Goal: Information Seeking & Learning: Learn about a topic

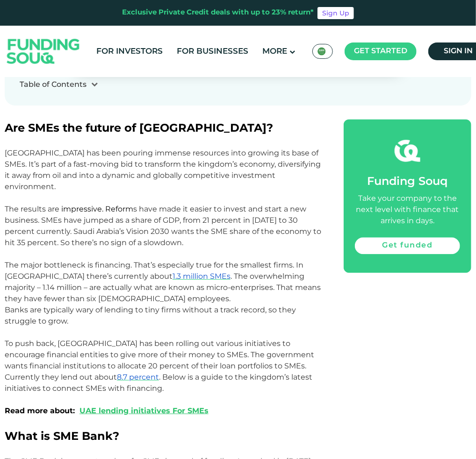
scroll to position [514, 0]
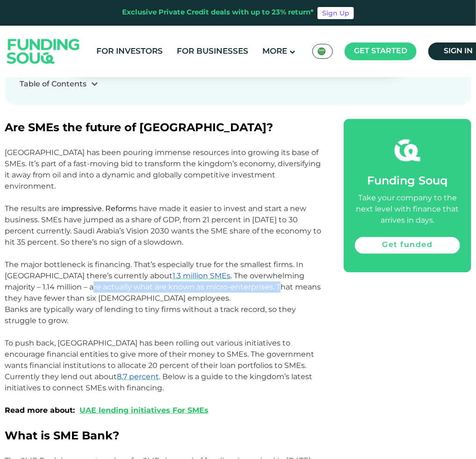
drag, startPoint x: 56, startPoint y: 277, endPoint x: 242, endPoint y: 278, distance: 185.9
click at [242, 278] on span ". The overwhelming majority – 1.14 million – are actually what are known as mic…" at bounding box center [163, 286] width 316 height 31
click at [187, 282] on p "The major bottleneck is financing. That’s especially true for the smallest firm…" at bounding box center [164, 281] width 318 height 45
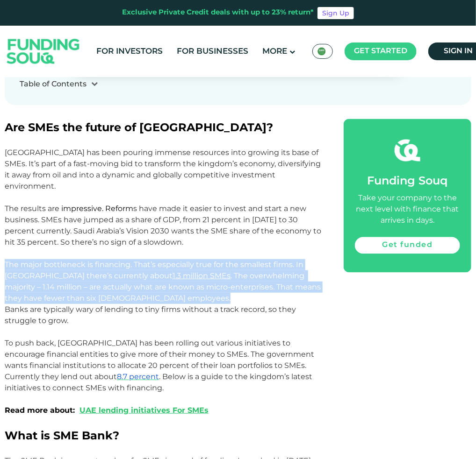
click at [187, 282] on p "The major bottleneck is financing. That’s especially true for the smallest firm…" at bounding box center [164, 281] width 318 height 45
click at [82, 283] on span ". The overwhelming majority – 1.14 million – are actually what are known as mic…" at bounding box center [163, 286] width 316 height 31
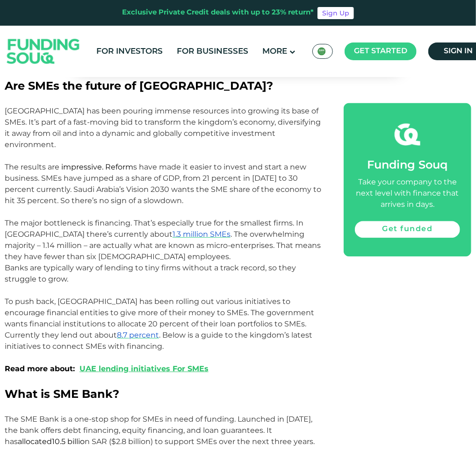
scroll to position [561, 0]
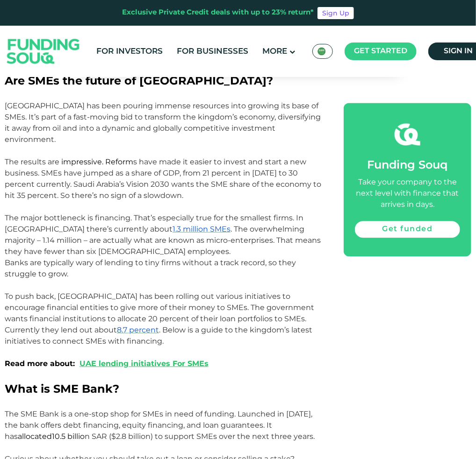
click at [25, 258] on span "Banks are typically wary of lending to tiny firms without a track record, so th…" at bounding box center [150, 268] width 291 height 20
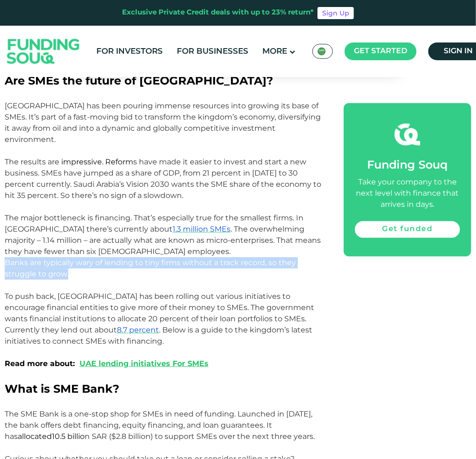
click at [25, 258] on span "Banks are typically wary of lending to tiny firms without a track record, so th…" at bounding box center [150, 268] width 291 height 20
click at [263, 258] on span "Banks are typically wary of lending to tiny firms without a track record, so th…" at bounding box center [150, 268] width 291 height 20
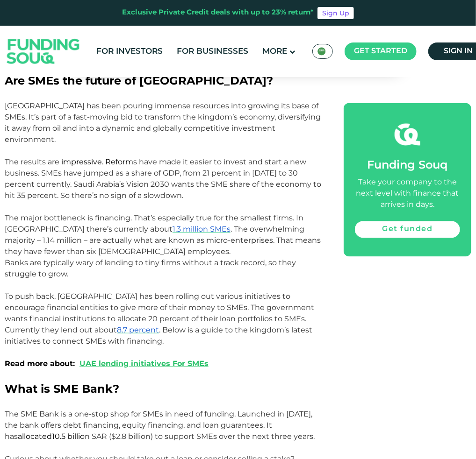
click at [103, 258] on span "Banks are typically wary of lending to tiny firms without a track record, so th…" at bounding box center [150, 268] width 291 height 20
drag, startPoint x: 103, startPoint y: 253, endPoint x: 196, endPoint y: 251, distance: 93.5
click at [196, 258] on span "Banks are typically wary of lending to tiny firms without a track record, so th…" at bounding box center [150, 268] width 291 height 20
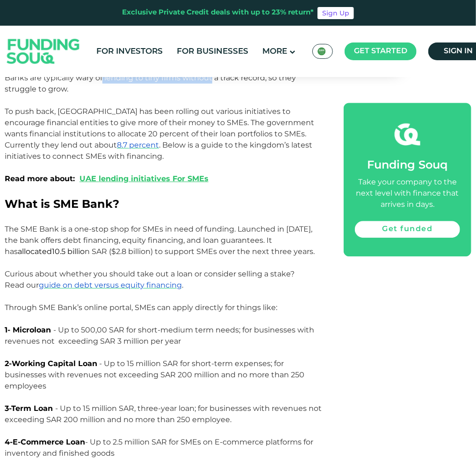
scroll to position [747, 0]
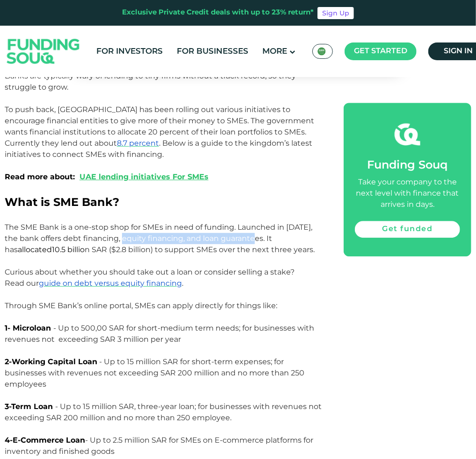
drag, startPoint x: 239, startPoint y: 228, endPoint x: 114, endPoint y: 229, distance: 125.2
click at [114, 229] on span "The SME Bank is a one-stop shop for SMEs in need of funding. Launched in [DATE]…" at bounding box center [158, 238] width 307 height 31
click at [87, 225] on span "The SME Bank is a one-stop shop for SMEs in need of funding. Launched in [DATE]…" at bounding box center [158, 238] width 307 height 31
click at [169, 223] on span "The SME Bank is a one-stop shop for SMEs in need of funding. Launched in [DATE]…" at bounding box center [158, 238] width 307 height 31
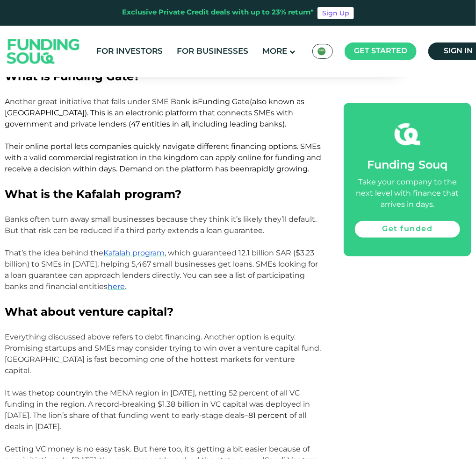
scroll to position [1168, 0]
